Goal: Information Seeking & Learning: Learn about a topic

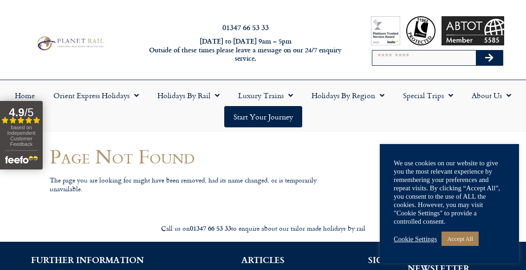
click at [472, 234] on link "Accept All" at bounding box center [459, 239] width 37 height 14
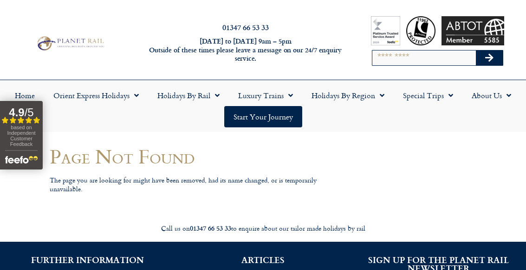
click at [264, 119] on link "Start your Journey" at bounding box center [263, 116] width 78 height 21
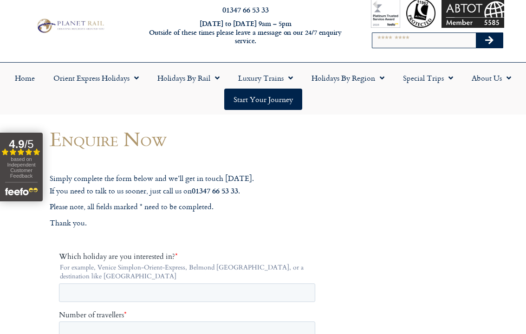
scroll to position [17, 0]
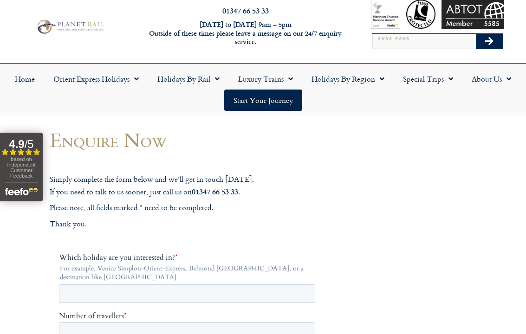
click at [135, 78] on span "Menu" at bounding box center [133, 79] width 9 height 17
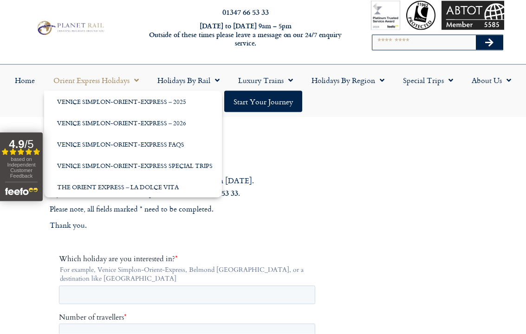
scroll to position [16, 0]
click at [210, 78] on link "Holidays by Rail" at bounding box center [188, 79] width 81 height 21
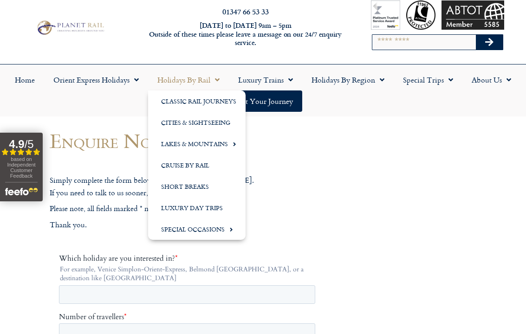
click at [284, 77] on span "Menu" at bounding box center [287, 79] width 9 height 17
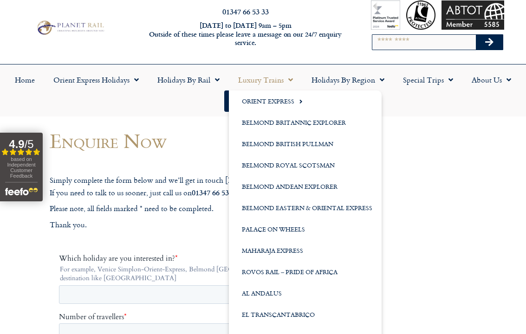
click at [291, 99] on link "Orient Express" at bounding box center [305, 100] width 153 height 21
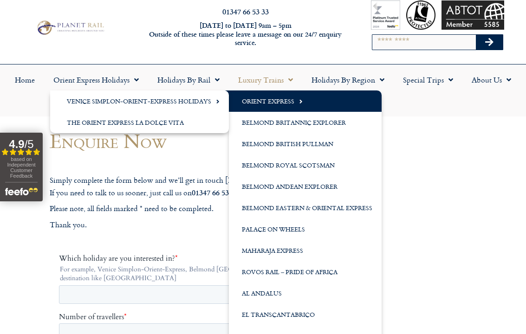
click at [189, 103] on link "Venice Simplon-Orient-Express Holidays" at bounding box center [139, 100] width 179 height 21
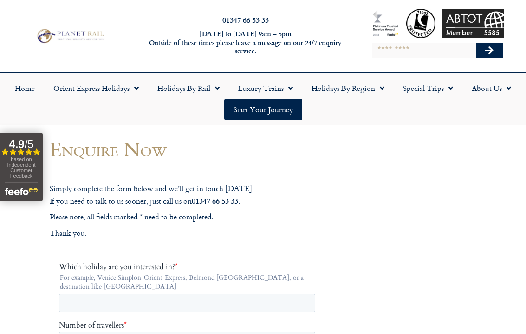
scroll to position [8, 0]
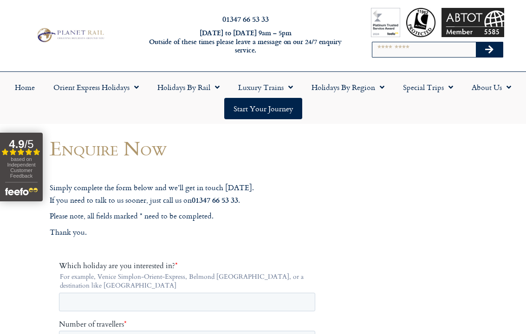
click at [129, 83] on link "Orient Express Holidays" at bounding box center [96, 87] width 104 height 21
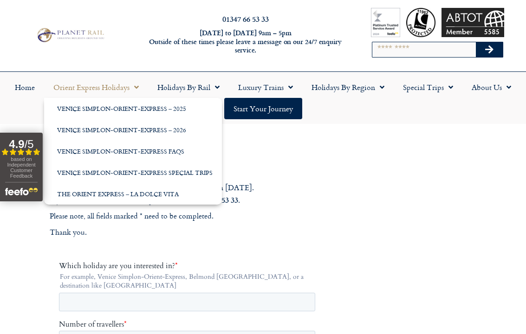
click at [129, 127] on link "Venice Simplon-Orient-Express – 2026" at bounding box center [133, 129] width 178 height 21
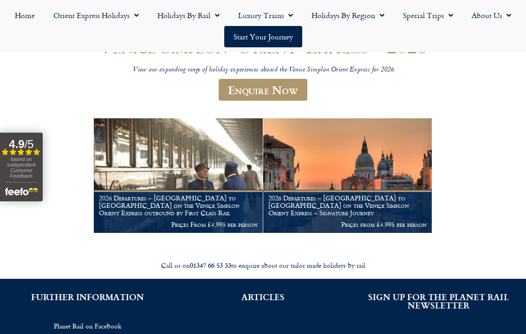
scroll to position [114, 0]
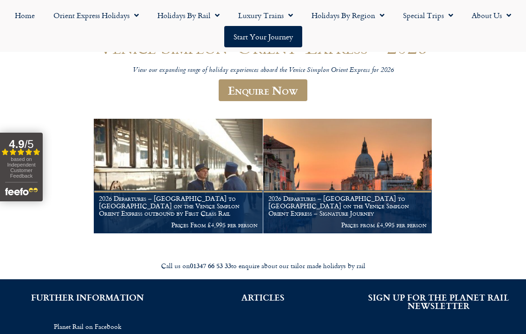
click at [374, 191] on img at bounding box center [347, 176] width 168 height 115
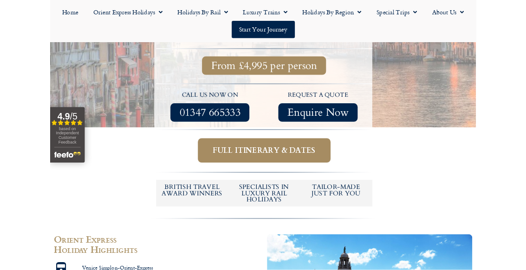
scroll to position [386, 0]
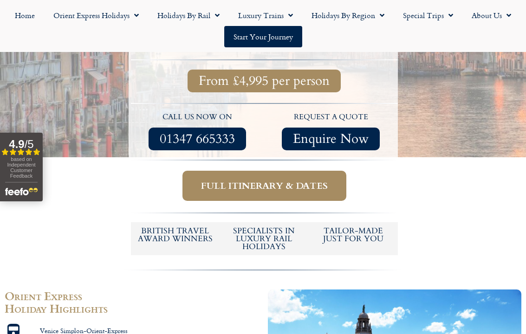
click at [276, 180] on span "Full itinerary & dates" at bounding box center [264, 186] width 127 height 12
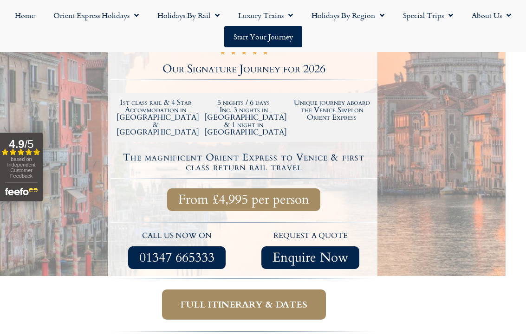
scroll to position [263, 20]
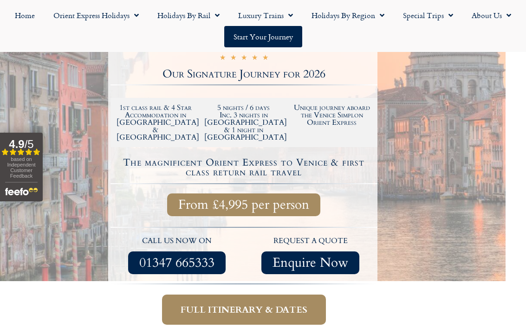
click at [257, 270] on span "Full itinerary & dates" at bounding box center [243, 310] width 127 height 12
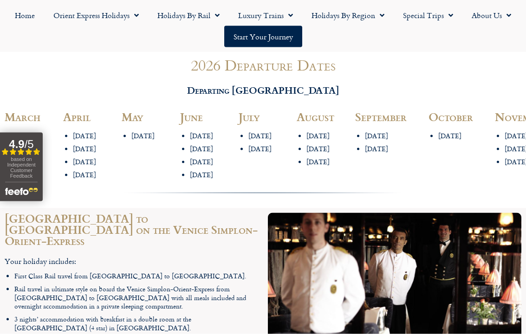
scroll to position [1106, 0]
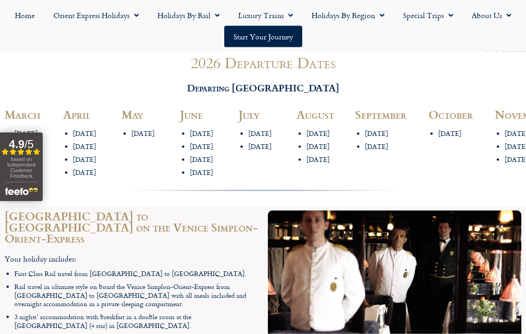
click at [150, 129] on li "19th May" at bounding box center [150, 133] width 39 height 9
click at [150, 129] on div "19th May" at bounding box center [146, 135] width 49 height 13
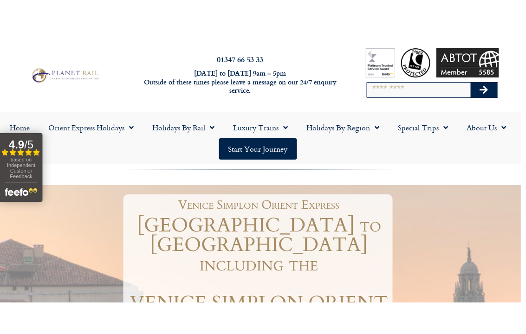
scroll to position [0, 0]
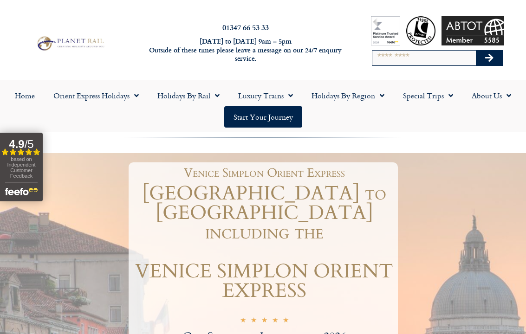
click at [271, 117] on link "Start your Journey" at bounding box center [263, 116] width 78 height 21
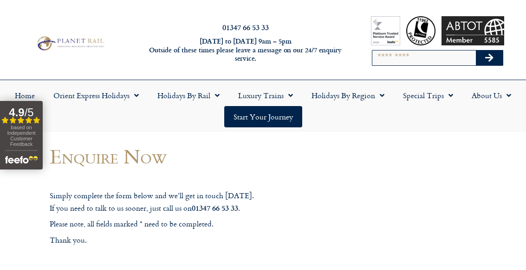
click at [278, 99] on link "Luxury Trains" at bounding box center [265, 95] width 73 height 21
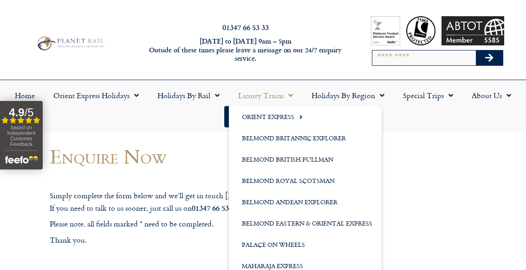
click at [282, 116] on link "Orient Express" at bounding box center [305, 116] width 153 height 21
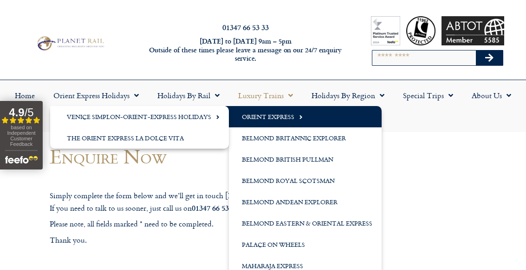
click at [167, 138] on link "The Orient Express La Dolce Vita" at bounding box center [139, 138] width 179 height 21
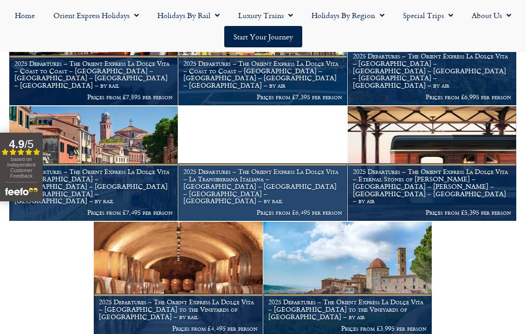
scroll to position [931, 0]
